Goal: Task Accomplishment & Management: Complete application form

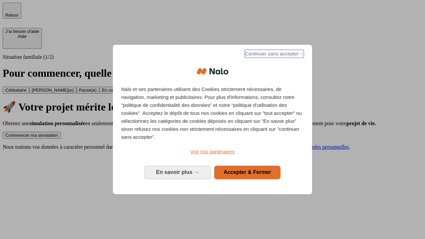
click at [274, 55] on span "Continuer sans accepter →" at bounding box center [274, 54] width 59 height 8
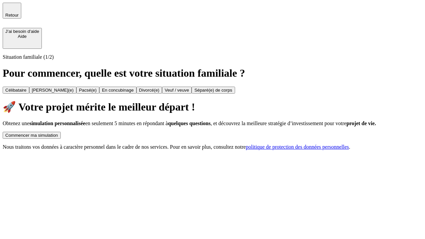
click at [58, 133] on div "Commencer ma simulation" at bounding box center [31, 135] width 53 height 5
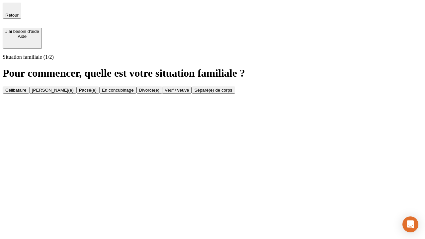
click at [134, 93] on div "En concubinage" at bounding box center [118, 90] width 32 height 5
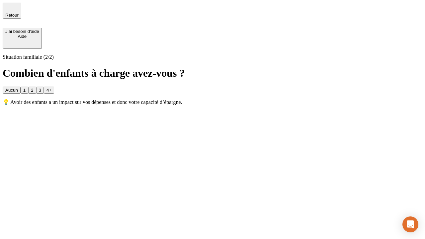
click at [33, 88] on div "2" at bounding box center [32, 90] width 2 height 5
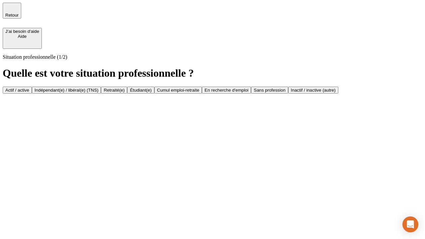
click at [99, 88] on div "Indépendant(e) / libéral(e) (TNS)" at bounding box center [67, 90] width 64 height 5
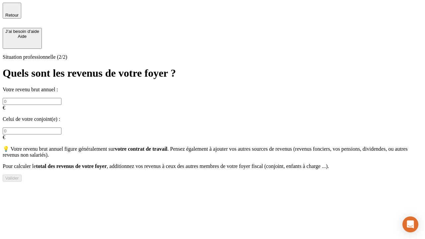
click at [61, 98] on input "text" at bounding box center [32, 101] width 59 height 7
type input "30 000"
click at [19, 177] on div "Valider" at bounding box center [12, 178] width 14 height 5
type input "0"
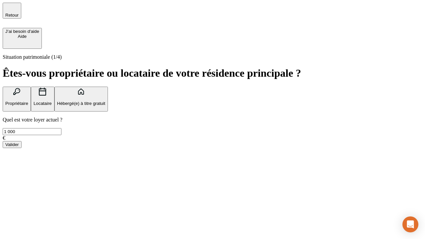
type input "1 000"
click at [52, 101] on p "Locataire" at bounding box center [43, 103] width 18 height 5
click at [19, 147] on div "Valider" at bounding box center [12, 144] width 14 height 5
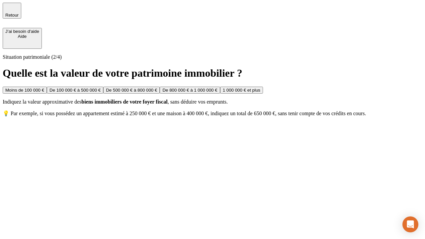
click at [44, 88] on div "Moins de 100 000 €" at bounding box center [24, 90] width 39 height 5
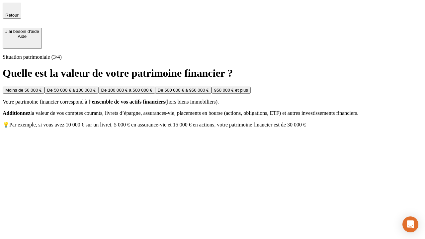
click at [42, 88] on div "Moins de 50 000 €" at bounding box center [23, 90] width 37 height 5
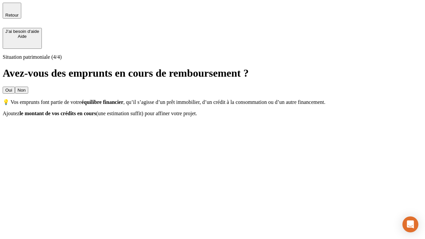
click at [26, 88] on div "Non" at bounding box center [22, 90] width 8 height 5
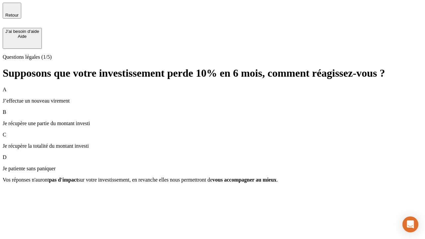
click at [213, 87] on div "A J’effectue un nouveau virement" at bounding box center [213, 95] width 420 height 17
click at [20, 194] on div "Suivant" at bounding box center [12, 191] width 15 height 5
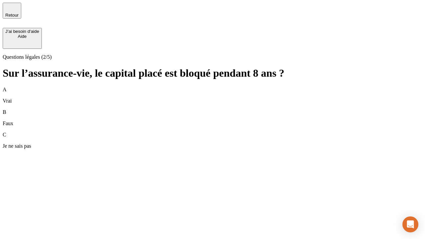
click at [213, 87] on div "A Vrai" at bounding box center [213, 95] width 420 height 17
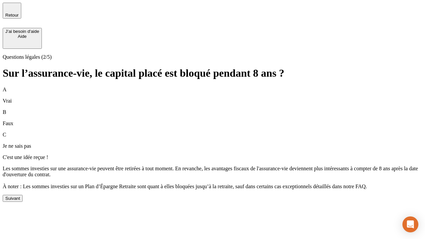
click at [20, 201] on div "Suivant" at bounding box center [12, 198] width 15 height 5
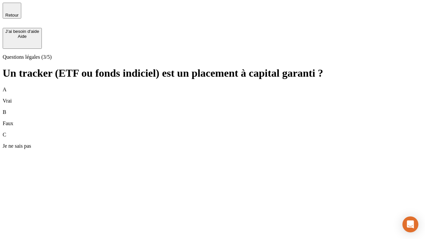
click at [213, 87] on div "A Vrai" at bounding box center [213, 95] width 420 height 17
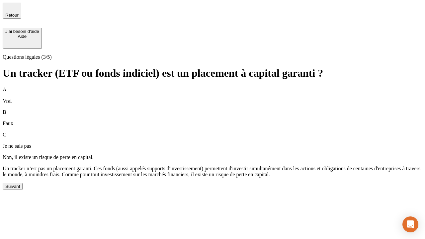
click at [20, 189] on div "Suivant" at bounding box center [12, 186] width 15 height 5
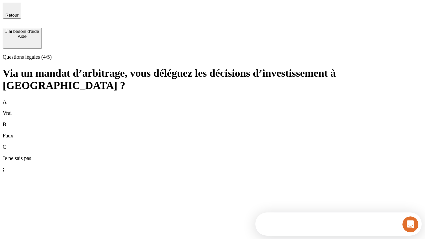
click at [213, 99] on div "A Vrai" at bounding box center [213, 107] width 420 height 17
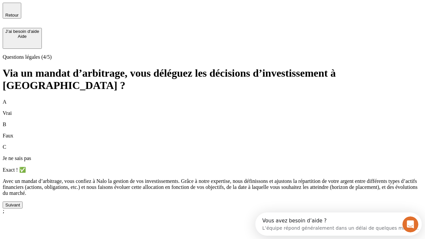
click at [20, 208] on div "Suivant" at bounding box center [12, 205] width 15 height 5
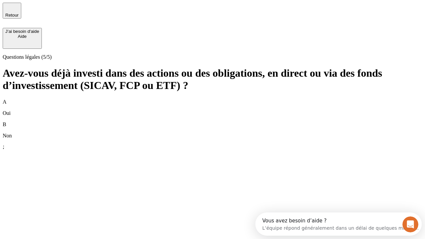
click at [213, 122] on div "B Non" at bounding box center [213, 130] width 420 height 17
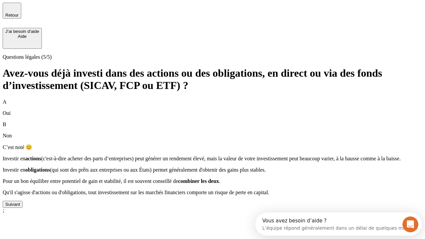
click at [20, 207] on div "Suivant" at bounding box center [12, 204] width 15 height 5
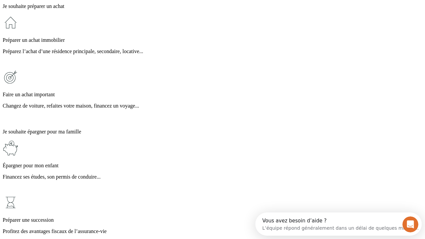
scroll to position [6, 0]
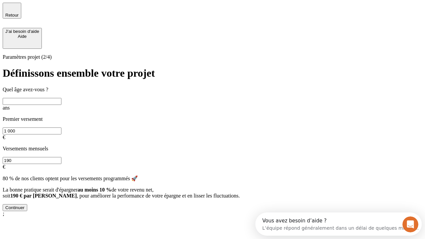
click at [61, 98] on input "text" at bounding box center [32, 101] width 59 height 7
type input "40"
click at [61, 128] on input "1 000" at bounding box center [32, 131] width 59 height 7
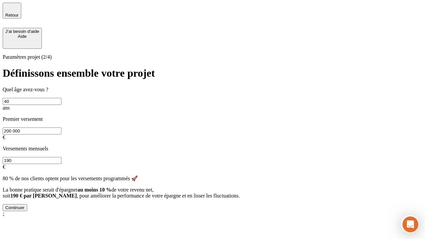
type input "200 000"
click at [61, 157] on input "190" at bounding box center [32, 160] width 59 height 7
type input "640"
click at [25, 210] on div "Continuer" at bounding box center [14, 207] width 19 height 5
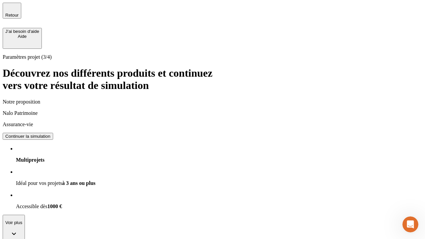
click at [50, 134] on div "Continuer la simulation" at bounding box center [27, 136] width 45 height 5
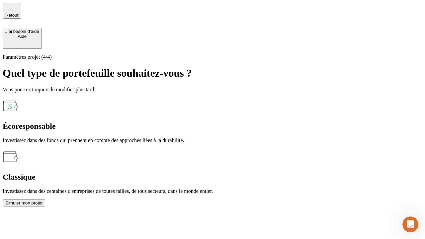
click at [285, 173] on div "Classique" at bounding box center [213, 177] width 420 height 9
click at [43, 201] on div "Simuler mon projet" at bounding box center [23, 203] width 37 height 5
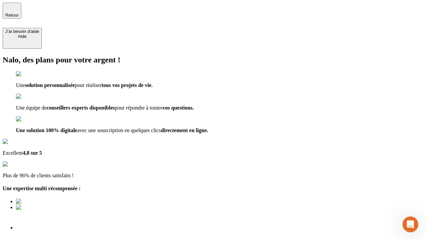
type input "[EMAIL_ADDRESS][DOMAIN_NAME]"
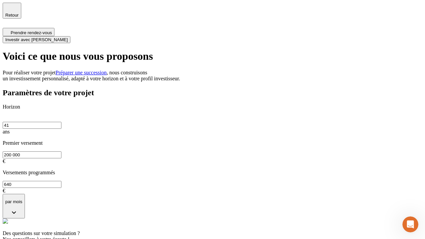
click at [68, 37] on span "Investir avec [PERSON_NAME]" at bounding box center [36, 39] width 62 height 5
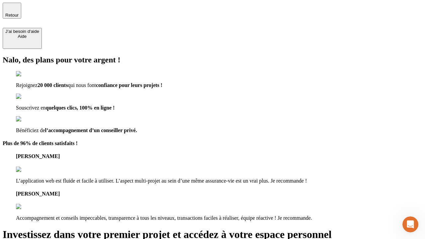
type input "[EMAIL_ADDRESS][DOMAIN_NAME]"
